Goal: Information Seeking & Learning: Learn about a topic

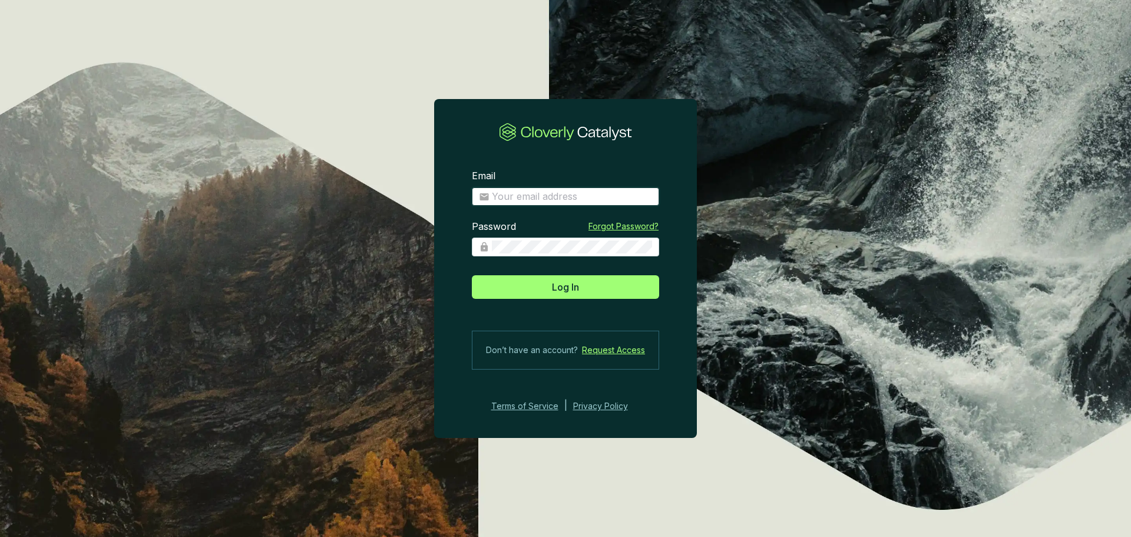
click at [548, 199] on input "Email" at bounding box center [572, 196] width 160 height 13
type input "dwarren@greatbearcarbon.ca"
click at [472, 275] on button "Log In" at bounding box center [565, 287] width 187 height 24
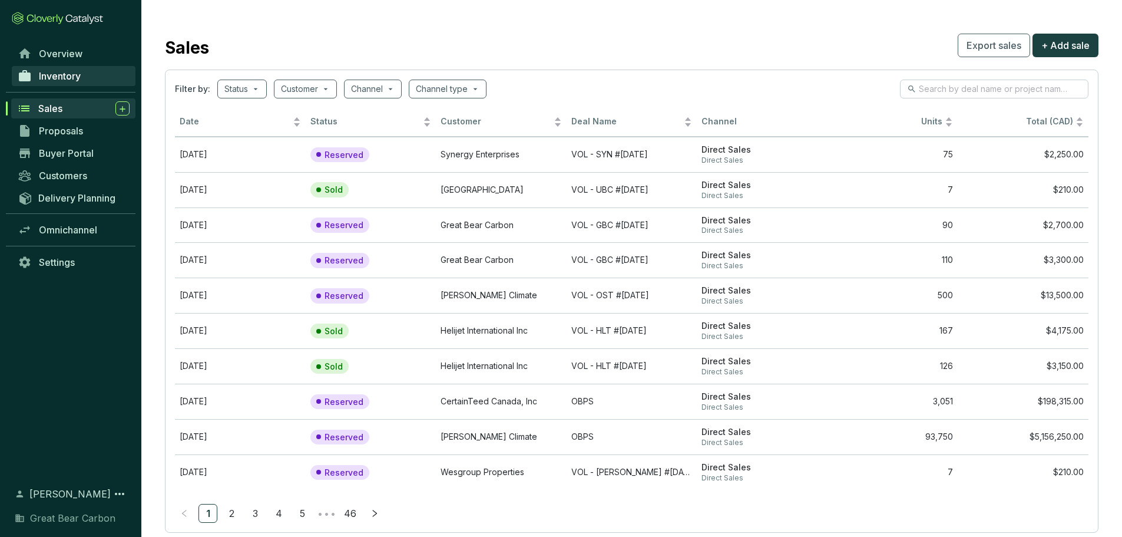
click at [85, 77] on link "Inventory" at bounding box center [74, 76] width 124 height 20
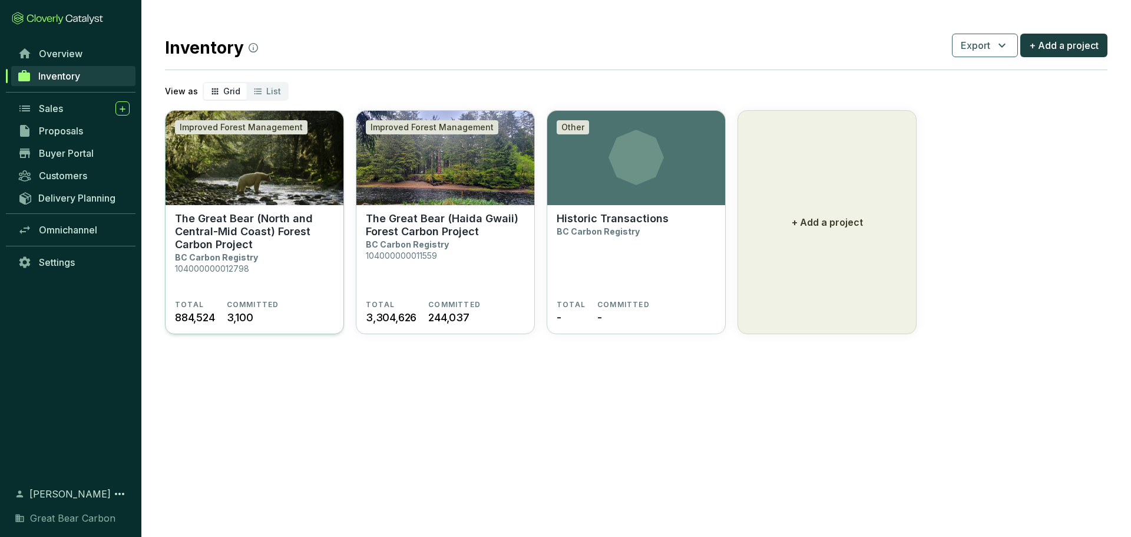
click at [243, 202] on img at bounding box center [255, 158] width 178 height 94
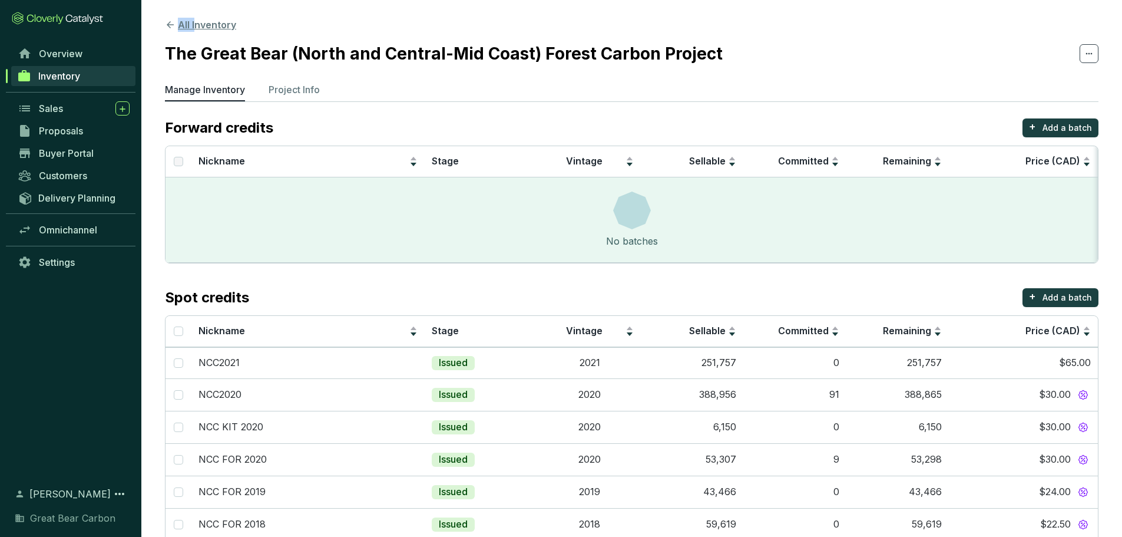
drag, startPoint x: 187, startPoint y: 16, endPoint x: 196, endPoint y: 26, distance: 13.0
click at [196, 26] on section "All Inventory The Great Bear (North and Central-Mid Coast) Forest Carbon Projec…" at bounding box center [631, 330] width 981 height 660
click at [196, 26] on button "All Inventory" at bounding box center [200, 25] width 71 height 14
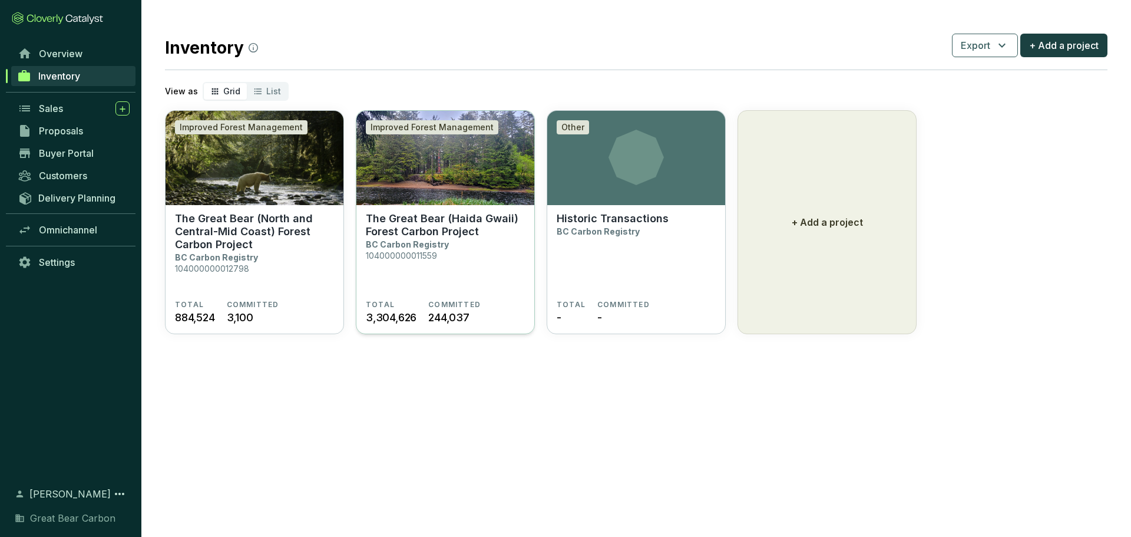
click at [463, 223] on p "The Great Bear (Haida Gwaii) Forest Carbon Project" at bounding box center [445, 225] width 159 height 26
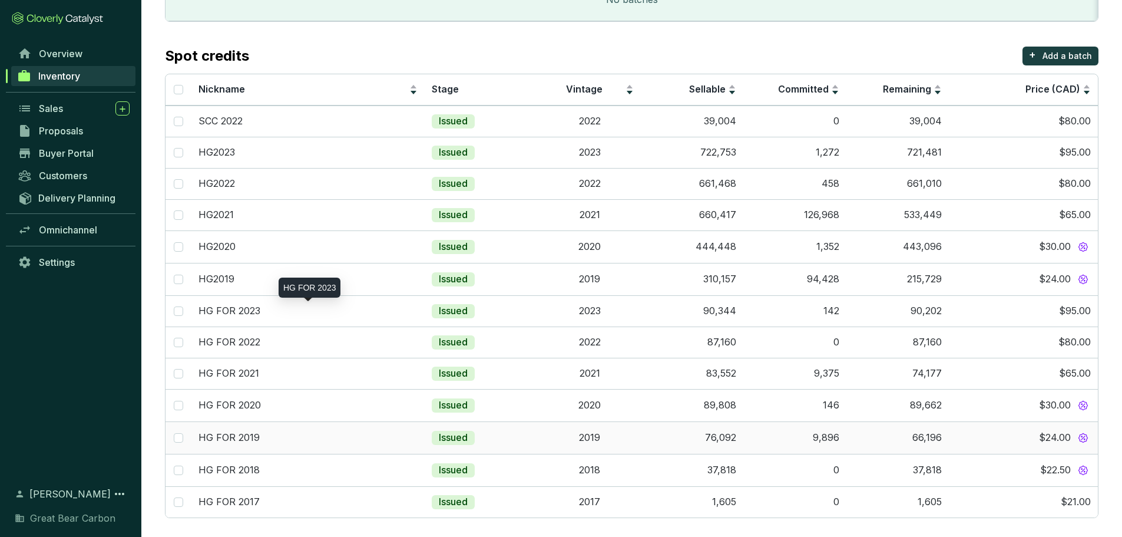
scroll to position [246, 0]
